Goal: Information Seeking & Learning: Check status

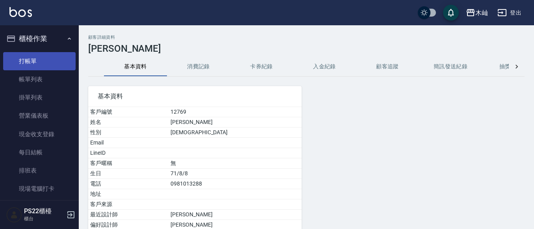
click at [39, 63] on link "打帳單" at bounding box center [39, 61] width 73 height 18
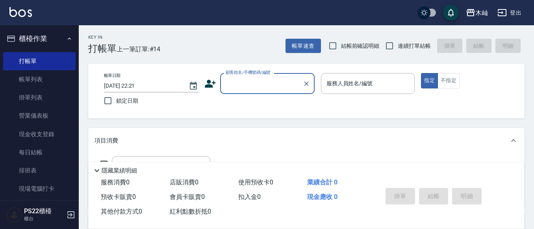
click at [528, 90] on div "Key In 打帳單 上一筆訂單:#14 帳單速查 結帳前確認明細 連續打單結帳 掛單 結帳 明細 帳單日期 [DATE] 22:21 鎖定日期 顧客姓名/手…" at bounding box center [307, 204] width 456 height 359
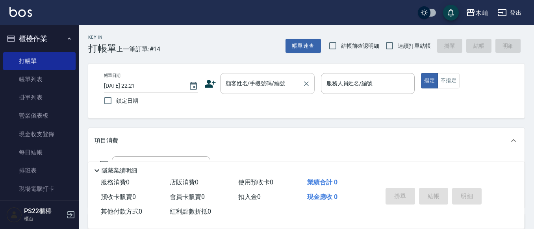
click at [241, 77] on div "顧客姓名/手機號碼/編號 顧客姓名/手機號碼/編號" at bounding box center [267, 83] width 95 height 21
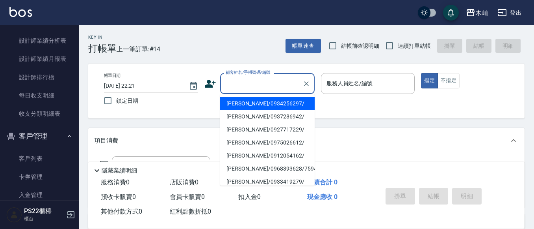
scroll to position [355, 0]
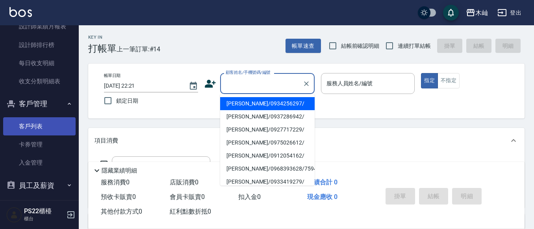
click at [43, 127] on link "客戶列表" at bounding box center [39, 126] width 73 height 18
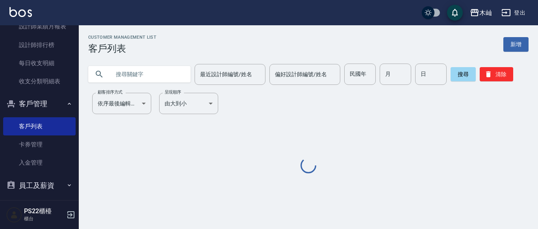
click at [138, 80] on input "text" at bounding box center [147, 73] width 74 height 21
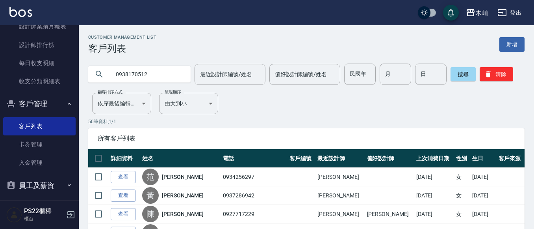
type input "0938170512"
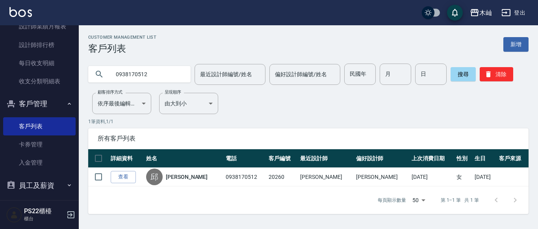
click at [138, 76] on input "0938170512" at bounding box center [147, 73] width 74 height 21
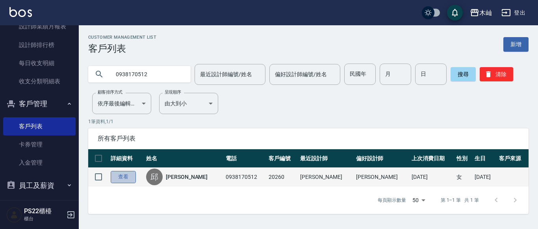
click at [132, 179] on link "查看" at bounding box center [123, 177] width 25 height 12
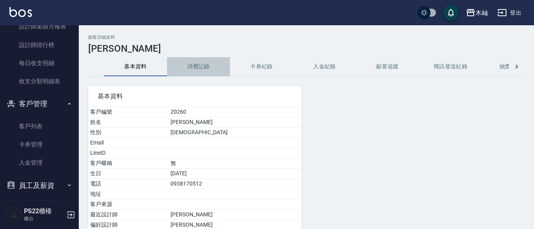
click at [196, 68] on button "消費記錄" at bounding box center [198, 66] width 63 height 19
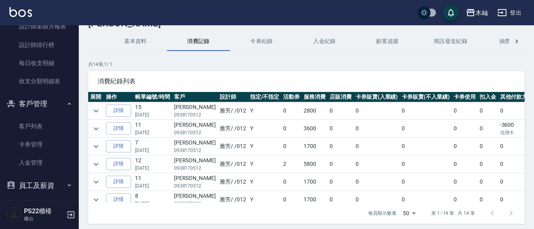
scroll to position [39, 0]
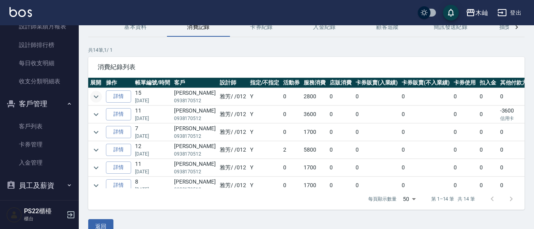
click at [99, 99] on icon "expand row" at bounding box center [95, 96] width 9 height 9
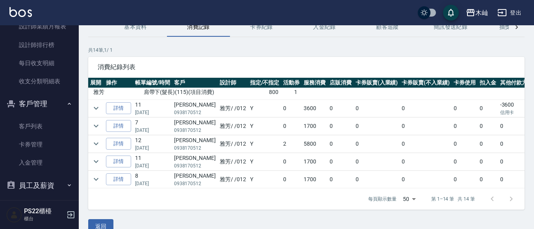
scroll to position [51, 0]
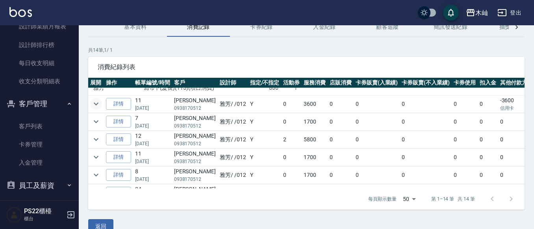
click at [97, 103] on icon "expand row" at bounding box center [95, 103] width 9 height 9
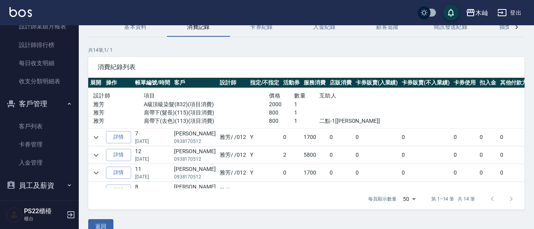
scroll to position [91, 0]
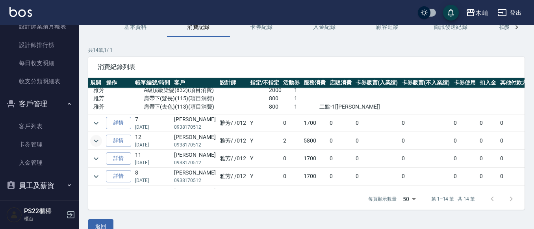
click at [99, 141] on icon "expand row" at bounding box center [95, 140] width 9 height 9
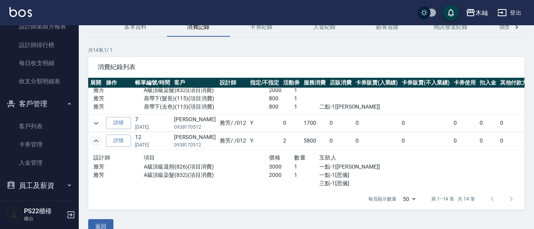
scroll to position [130, 0]
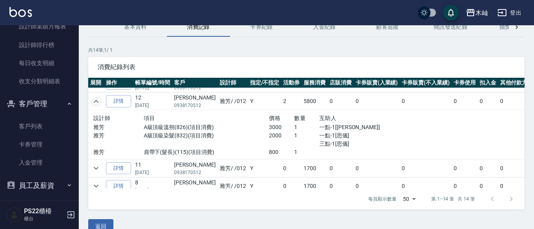
click at [194, 106] on p "0938170512" at bounding box center [195, 105] width 42 height 7
copy p "0938170512"
